Goal: Task Accomplishment & Management: Manage account settings

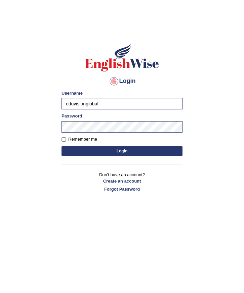
type input "eduvisionglobal"
drag, startPoint x: 64, startPoint y: 139, endPoint x: 72, endPoint y: 143, distance: 9.3
click at [64, 139] on input "Remember me" at bounding box center [64, 139] width 4 height 4
checkbox input "true"
click at [112, 148] on button "Login" at bounding box center [122, 151] width 121 height 10
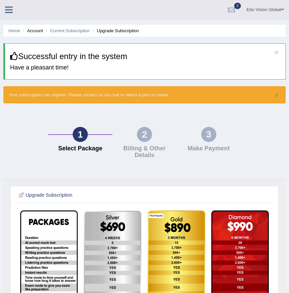
click at [244, 12] on link "Edu Vision Global" at bounding box center [264, 8] width 47 height 17
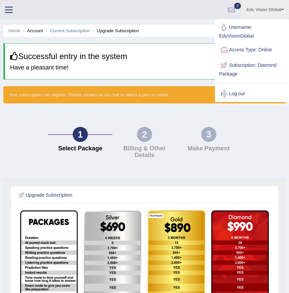
drag, startPoint x: 280, startPoint y: 134, endPoint x: 280, endPoint y: 97, distance: 37.6
click at [244, 134] on div "1 Select Package 2 Billing & Other Details 3 Make Payment" at bounding box center [144, 144] width 289 height 69
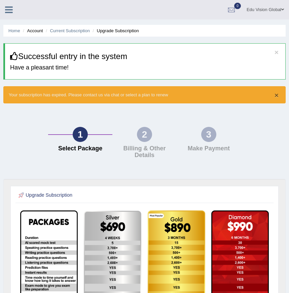
click at [244, 94] on button "×" at bounding box center [276, 95] width 4 height 7
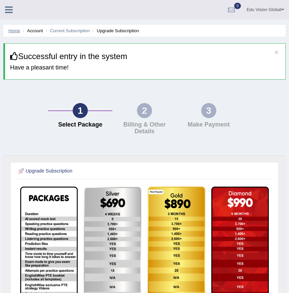
click at [12, 30] on link "Home" at bounding box center [14, 30] width 12 height 5
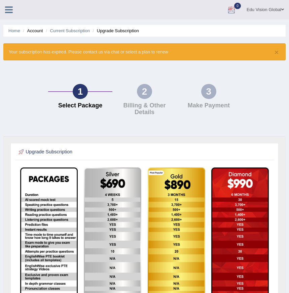
click at [282, 8] on span at bounding box center [282, 9] width 3 height 4
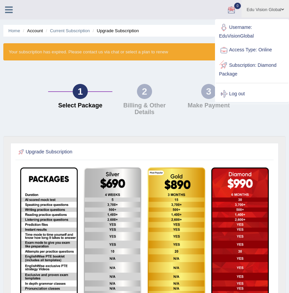
click at [231, 91] on link "Log out" at bounding box center [251, 93] width 73 height 15
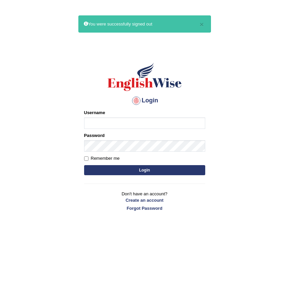
type input "eduvisionglobal"
click at [247, 95] on body "× You were successfully signed out Login Please fix the following errors: Usern…" at bounding box center [144, 160] width 289 height 293
